Goal: Contribute content

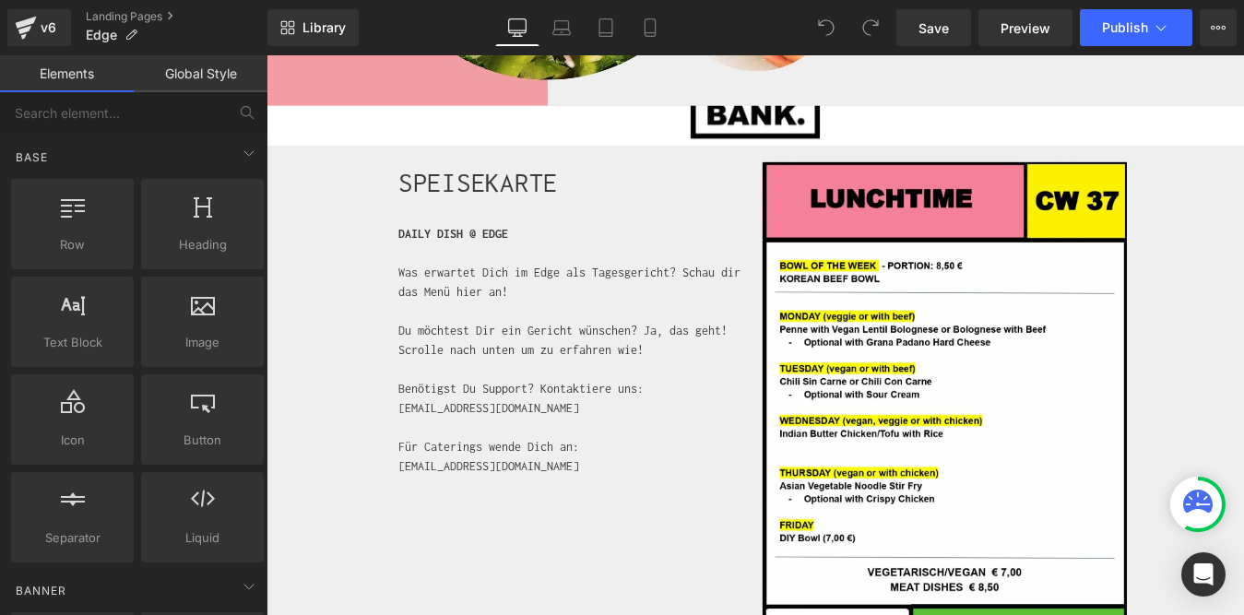
scroll to position [672, 0]
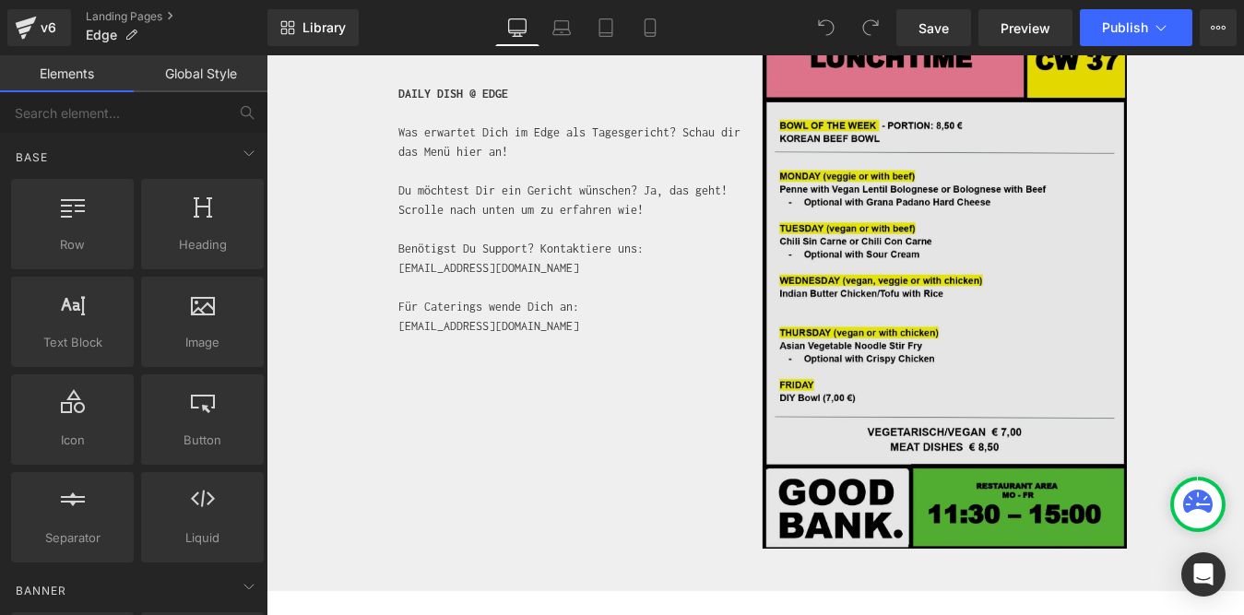
click at [1195, 374] on img at bounding box center [1041, 318] width 416 height 601
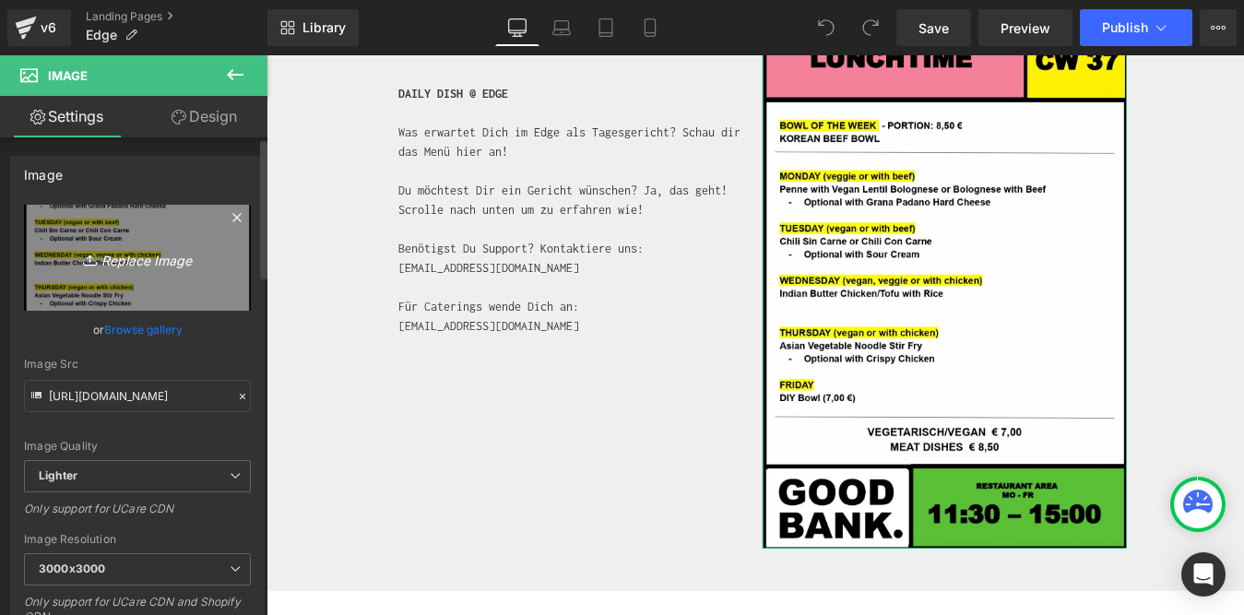
click at [129, 253] on icon "Replace Image" at bounding box center [138, 257] width 148 height 23
type input "C:\fakepath\CW_38.jpeg"
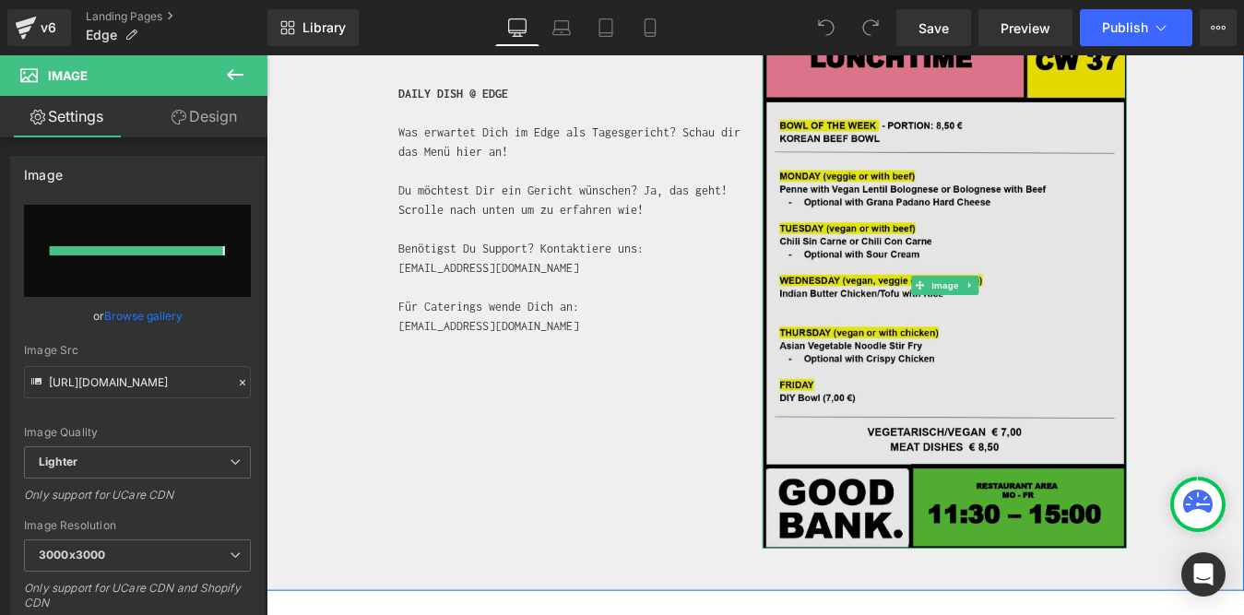
type input "[URL][DOMAIN_NAME]"
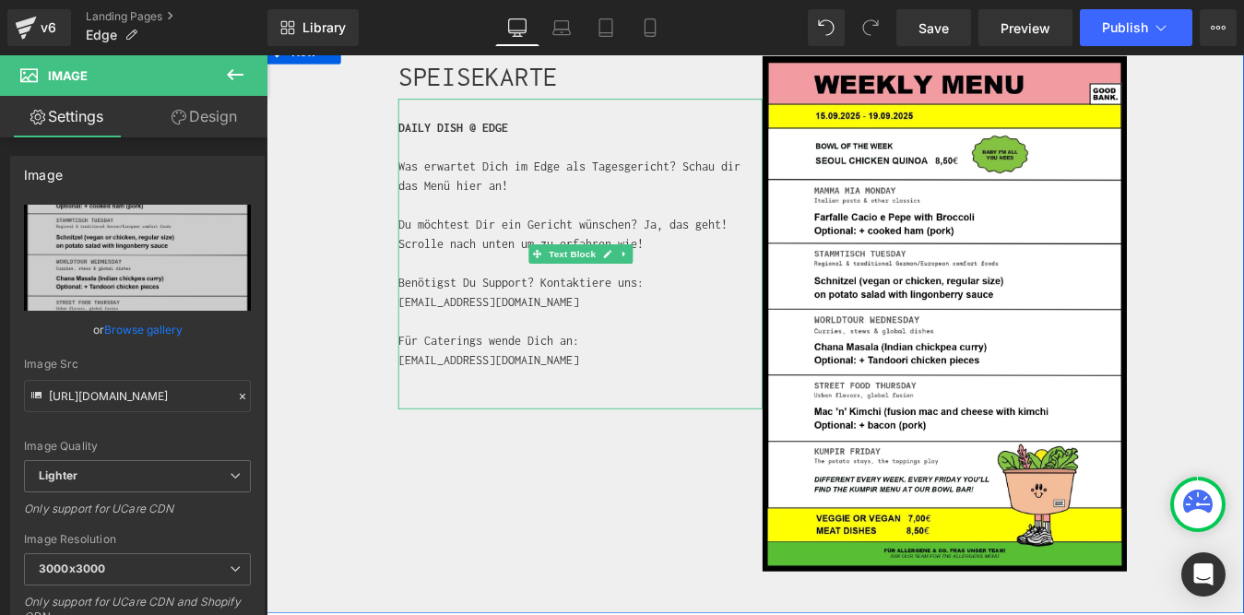
scroll to position [632, 0]
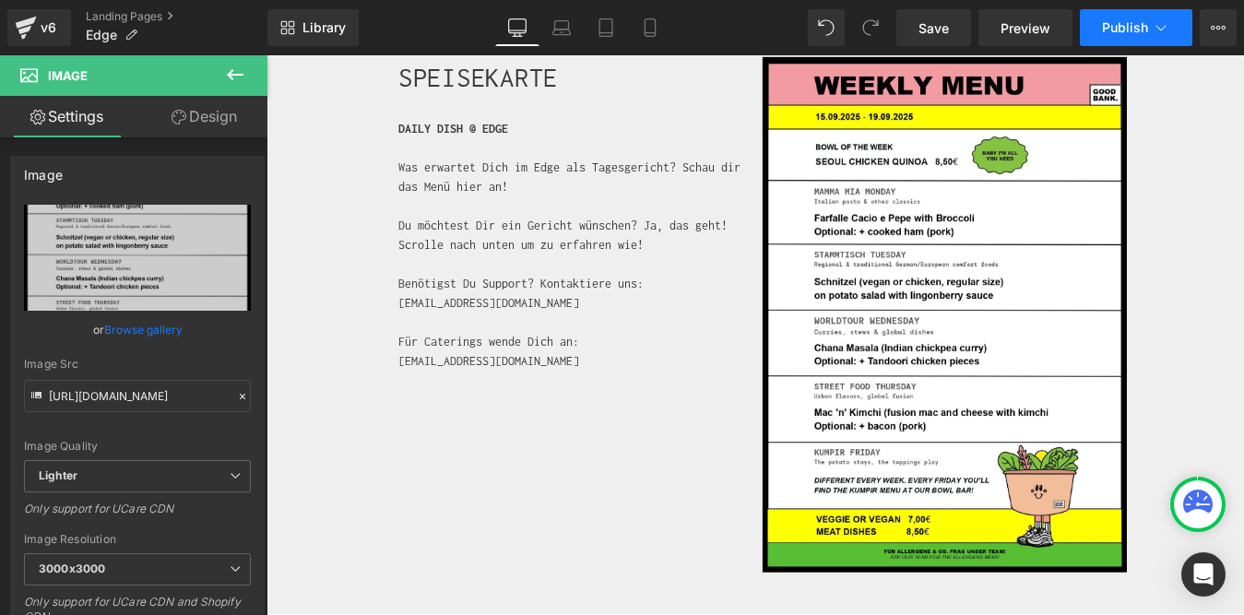
click at [1127, 24] on span "Publish" at bounding box center [1125, 27] width 46 height 15
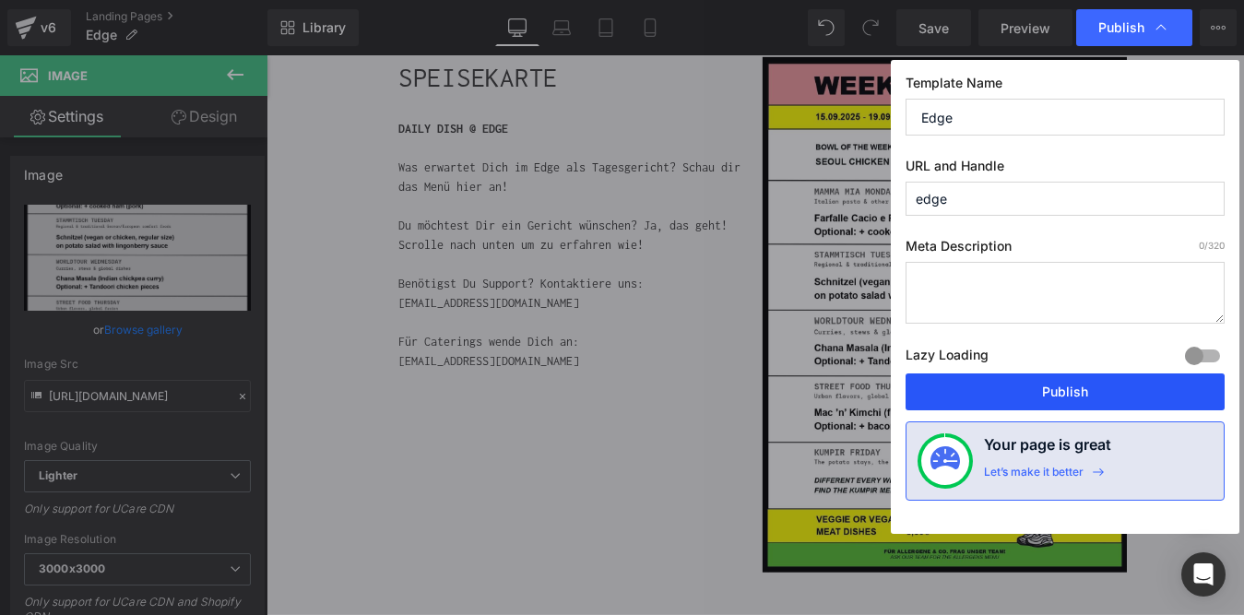
click at [1026, 398] on button "Publish" at bounding box center [1065, 392] width 319 height 37
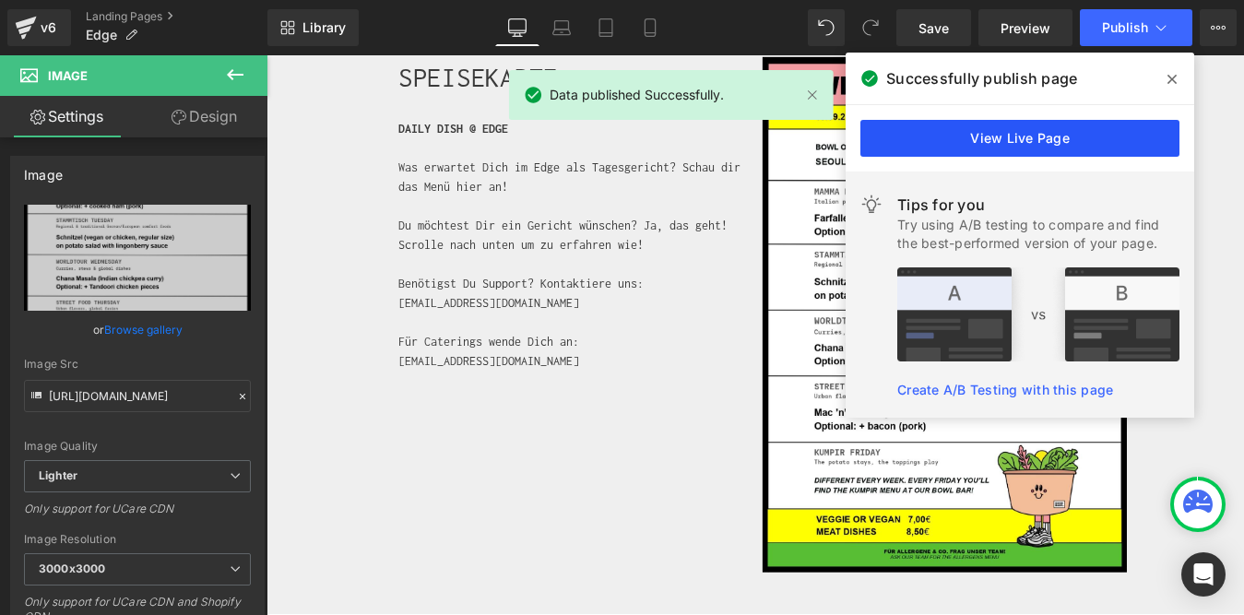
click at [1052, 143] on link "View Live Page" at bounding box center [1020, 138] width 319 height 37
